Goal: Task Accomplishment & Management: Complete application form

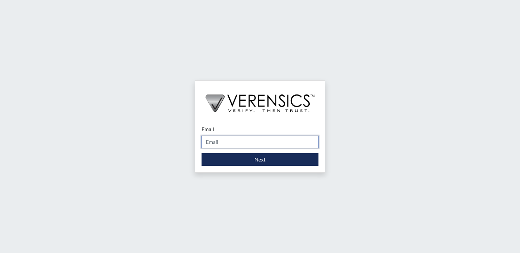
click at [231, 140] on input "Email" at bounding box center [259, 141] width 117 height 12
type input "[PERSON_NAME][EMAIL_ADDRESS][PERSON_NAME][DOMAIN_NAME]"
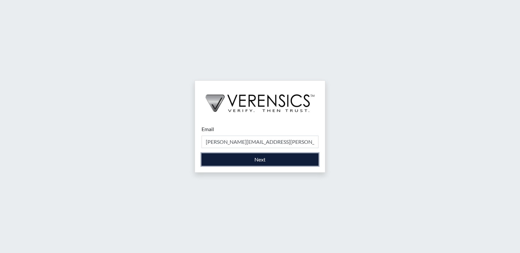
click at [225, 160] on button "Next" at bounding box center [259, 159] width 117 height 12
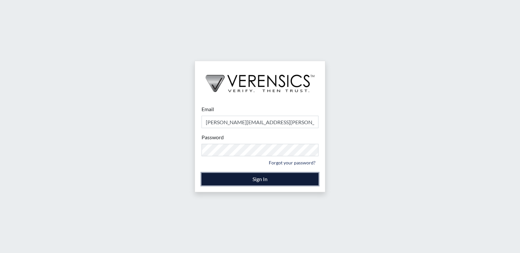
click at [248, 185] on button "Sign In" at bounding box center [259, 179] width 117 height 12
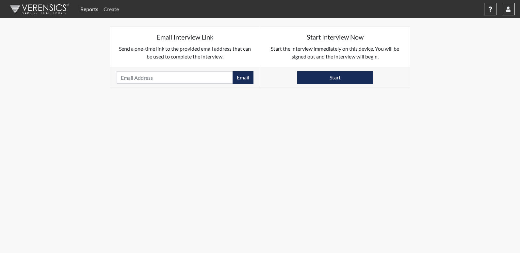
click at [115, 6] on link "Create" at bounding box center [111, 9] width 21 height 13
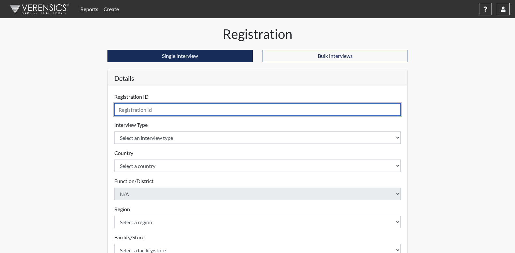
click at [159, 110] on input "text" at bounding box center [257, 109] width 287 height 12
type input "JIR5239"
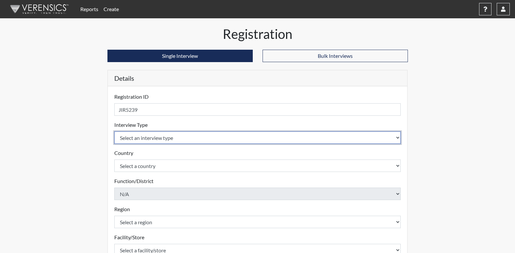
click at [131, 133] on select "Select an interview type Corrections Pre-Employment" at bounding box center [257, 137] width 287 height 12
select select "ff733e93-e1bf-11ea-9c9f-0eff0cf7eb8f"
click at [114, 131] on select "Select an interview type Corrections Pre-Employment" at bounding box center [257, 137] width 287 height 12
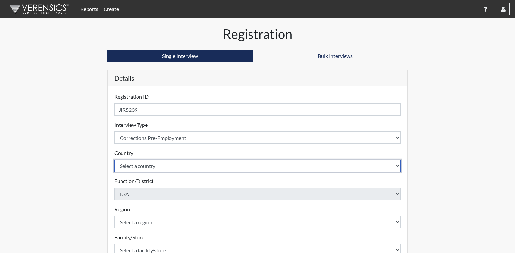
click at [136, 168] on select "Select a country [GEOGRAPHIC_DATA] [GEOGRAPHIC_DATA]" at bounding box center [257, 165] width 287 height 12
select select "united-states-of-[GEOGRAPHIC_DATA]"
click at [114, 159] on select "Select a country [GEOGRAPHIC_DATA] [GEOGRAPHIC_DATA]" at bounding box center [257, 165] width 287 height 12
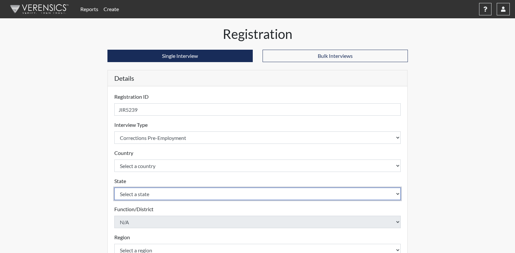
click at [127, 193] on select "Select a state [US_STATE] [US_STATE] [US_STATE] [US_STATE] [US_STATE] [US_STATE…" at bounding box center [257, 193] width 287 height 12
select select "GA"
click at [114, 187] on select "Select a state [US_STATE] [US_STATE] [US_STATE] [US_STATE] [US_STATE] [US_STATE…" at bounding box center [257, 193] width 287 height 12
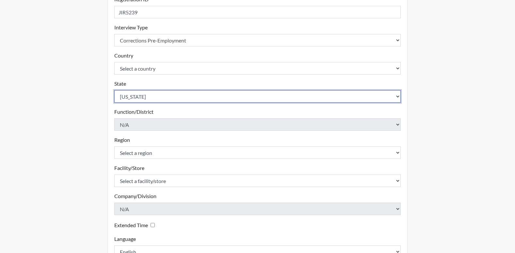
scroll to position [98, 0]
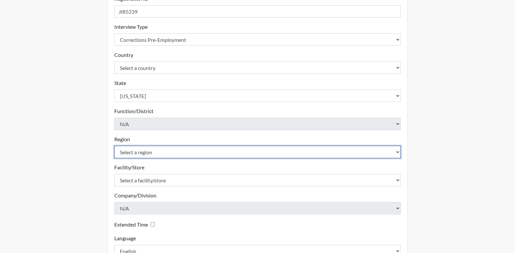
click at [134, 153] on select "Select a region [GEOGRAPHIC_DATA]" at bounding box center [257, 152] width 287 height 12
select select "51976826-f18e-4b67-8d3b-b0a0fa2f97ff"
click at [114, 146] on select "Select a region [GEOGRAPHIC_DATA]" at bounding box center [257, 152] width 287 height 12
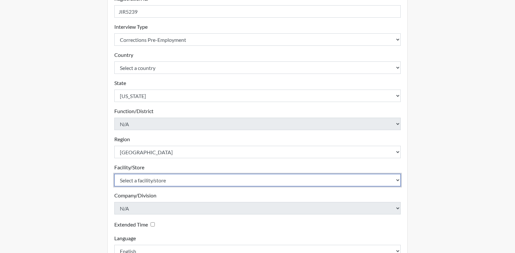
drag, startPoint x: 131, startPoint y: 175, endPoint x: 129, endPoint y: 179, distance: 4.4
click at [130, 177] on select "Select a facility/store [PERSON_NAME]" at bounding box center [257, 180] width 287 height 12
select select "26626ab7-56a1-437f-96f2-2870d0fac929"
click at [114, 174] on select "Select a facility/store [PERSON_NAME]" at bounding box center [257, 180] width 287 height 12
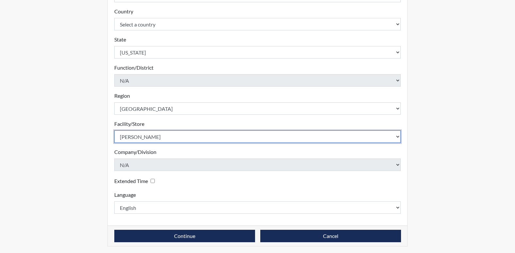
scroll to position [143, 0]
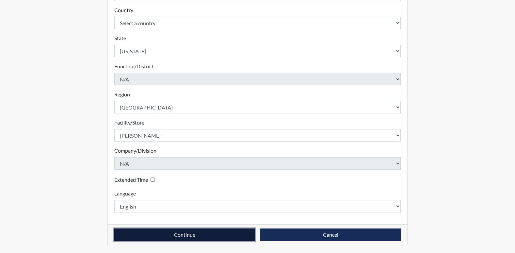
click at [171, 231] on button "Continue" at bounding box center [184, 234] width 141 height 12
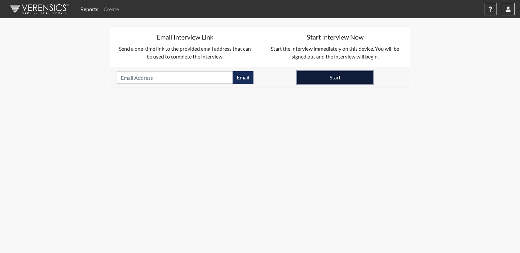
click at [324, 81] on button "Start" at bounding box center [335, 77] width 76 height 12
